Goal: Check status: Check status

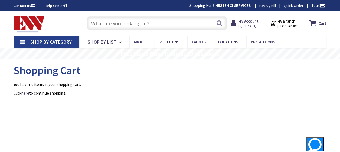
click at [285, 25] on span "[GEOGRAPHIC_DATA], [GEOGRAPHIC_DATA]" at bounding box center [288, 26] width 23 height 4
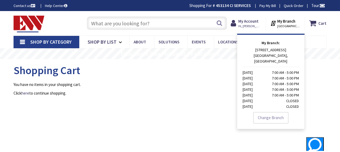
click at [314, 76] on h1 "Shopping Cart" at bounding box center [170, 71] width 313 height 12
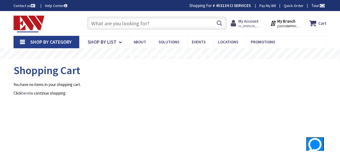
click at [255, 21] on strong "My Account" at bounding box center [248, 21] width 20 height 5
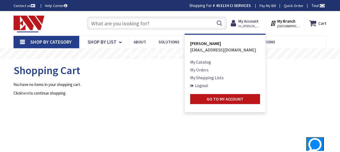
click at [206, 69] on link "My Orders" at bounding box center [199, 70] width 18 height 6
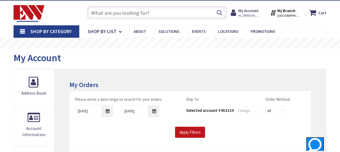
scroll to position [27, 0]
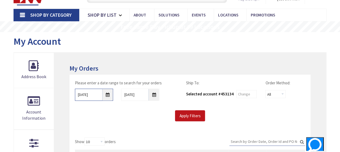
click at [106, 96] on input "[DATE]" at bounding box center [94, 95] width 38 height 12
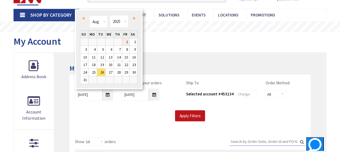
click at [124, 41] on link "1" at bounding box center [125, 41] width 7 height 7
type input "[DATE]"
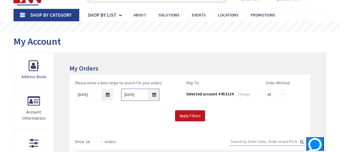
click at [154, 94] on input "[DATE]" at bounding box center [140, 95] width 38 height 12
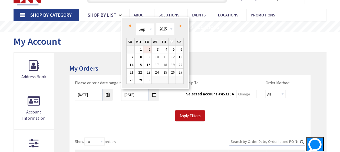
click at [147, 48] on link "2" at bounding box center [147, 49] width 8 height 7
type input "[DATE]"
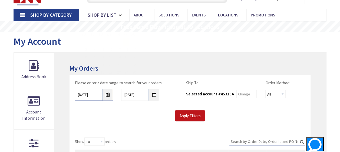
click at [108, 95] on input "[DATE]" at bounding box center [94, 95] width 38 height 12
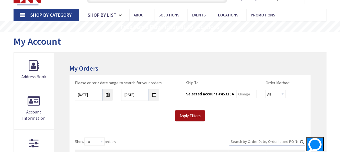
click at [192, 118] on input "Apply Filters" at bounding box center [190, 116] width 30 height 11
click at [193, 116] on input "Apply Filters" at bounding box center [190, 116] width 30 height 11
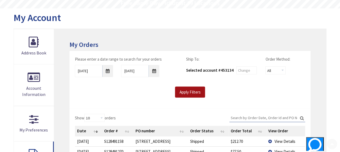
scroll to position [81, 0]
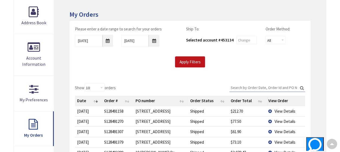
click at [258, 86] on input "Search:" at bounding box center [267, 88] width 76 height 8
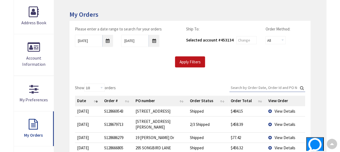
paste input "S128679713.001"
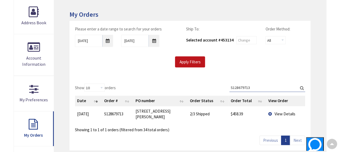
click at [270, 111] on td "View Details" at bounding box center [285, 115] width 39 height 16
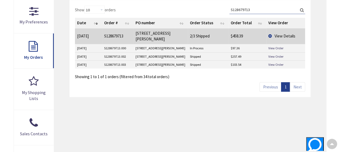
scroll to position [162, 0]
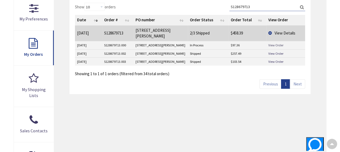
click at [276, 43] on link "View Order" at bounding box center [275, 45] width 15 height 5
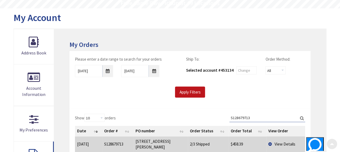
scroll to position [81, 0]
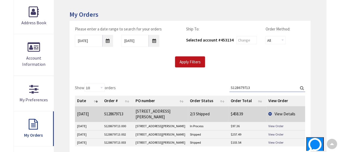
click at [252, 87] on input "S128679713" at bounding box center [267, 88] width 76 height 8
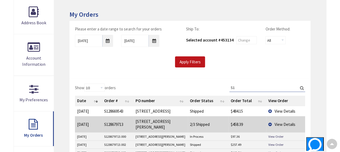
type input "S"
paste input "S128673472."
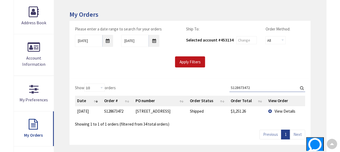
click at [217, 111] on td "Shipped" at bounding box center [208, 112] width 41 height 10
click at [270, 111] on td "View Details" at bounding box center [285, 112] width 39 height 10
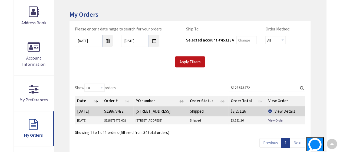
click at [255, 88] on input "S128673472" at bounding box center [267, 88] width 76 height 8
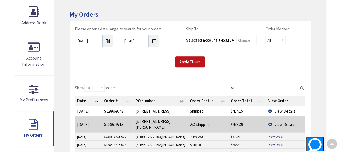
type input "S"
paste input "S128635324"
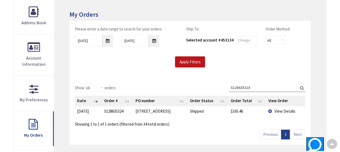
type input "S128635324"
